Goal: Information Seeking & Learning: Understand process/instructions

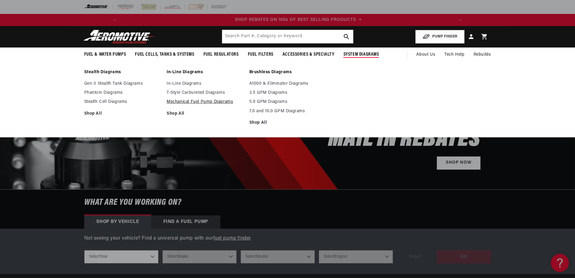
scroll to position [0, 342]
click at [206, 101] on link "Mechanical Fuel Pump Diagrams" at bounding box center [205, 101] width 77 height 5
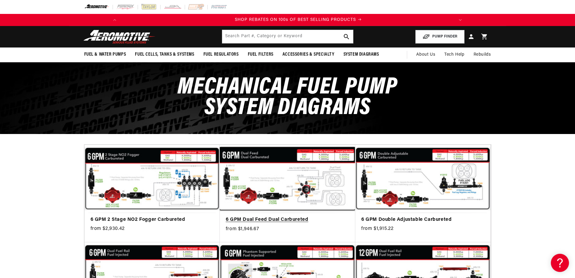
scroll to position [0, 342]
click at [297, 216] on link "6 GPM Dual Feed Dual Carbureted" at bounding box center [288, 220] width 124 height 8
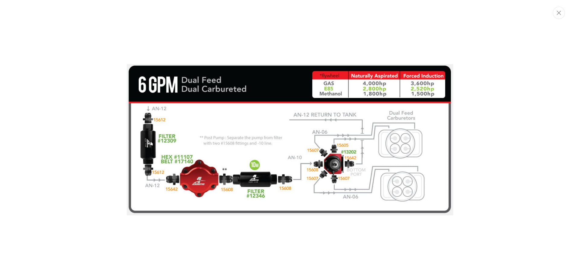
scroll to position [0, 342]
